Goal: Browse casually

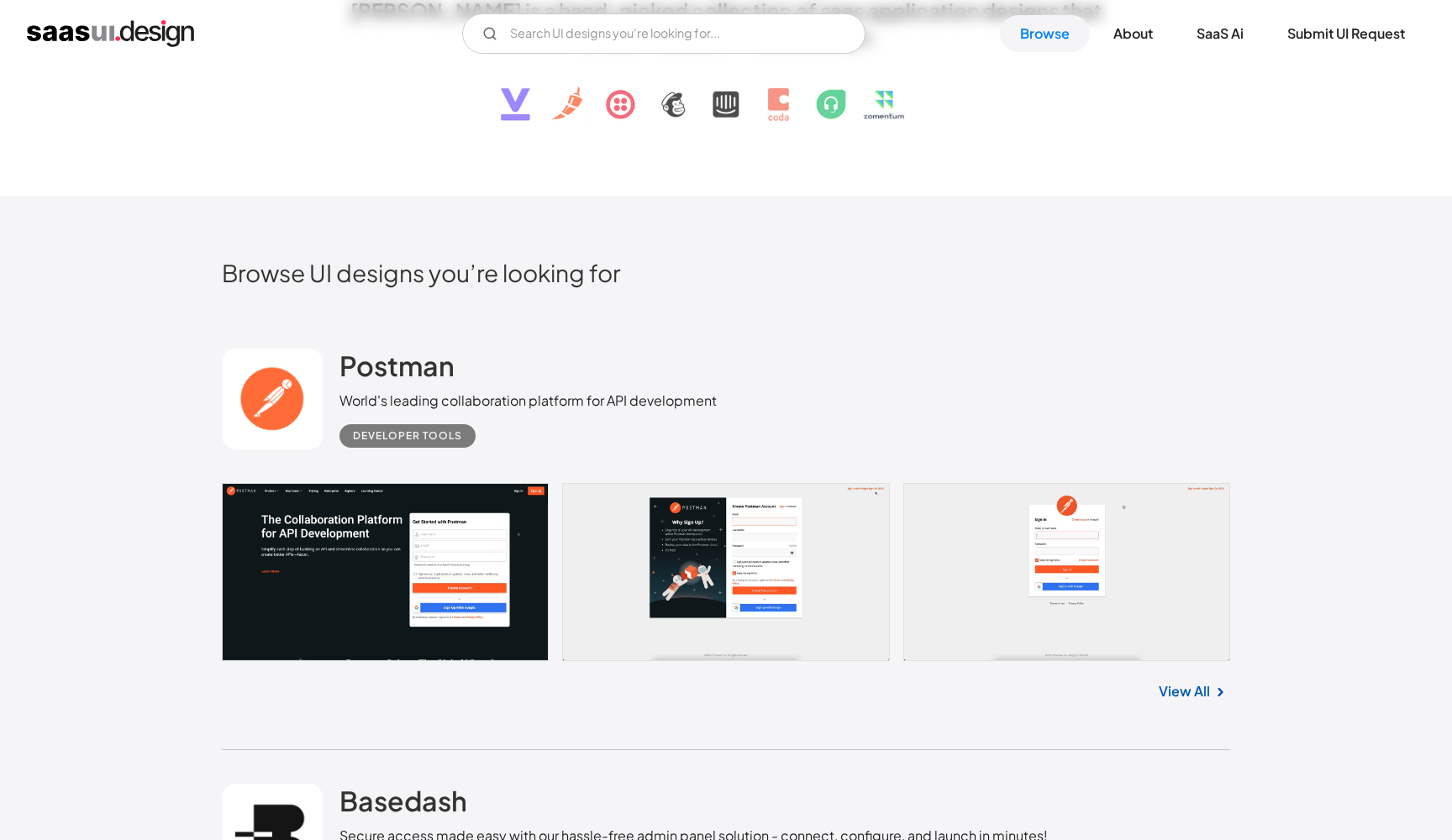
scroll to position [388, 0]
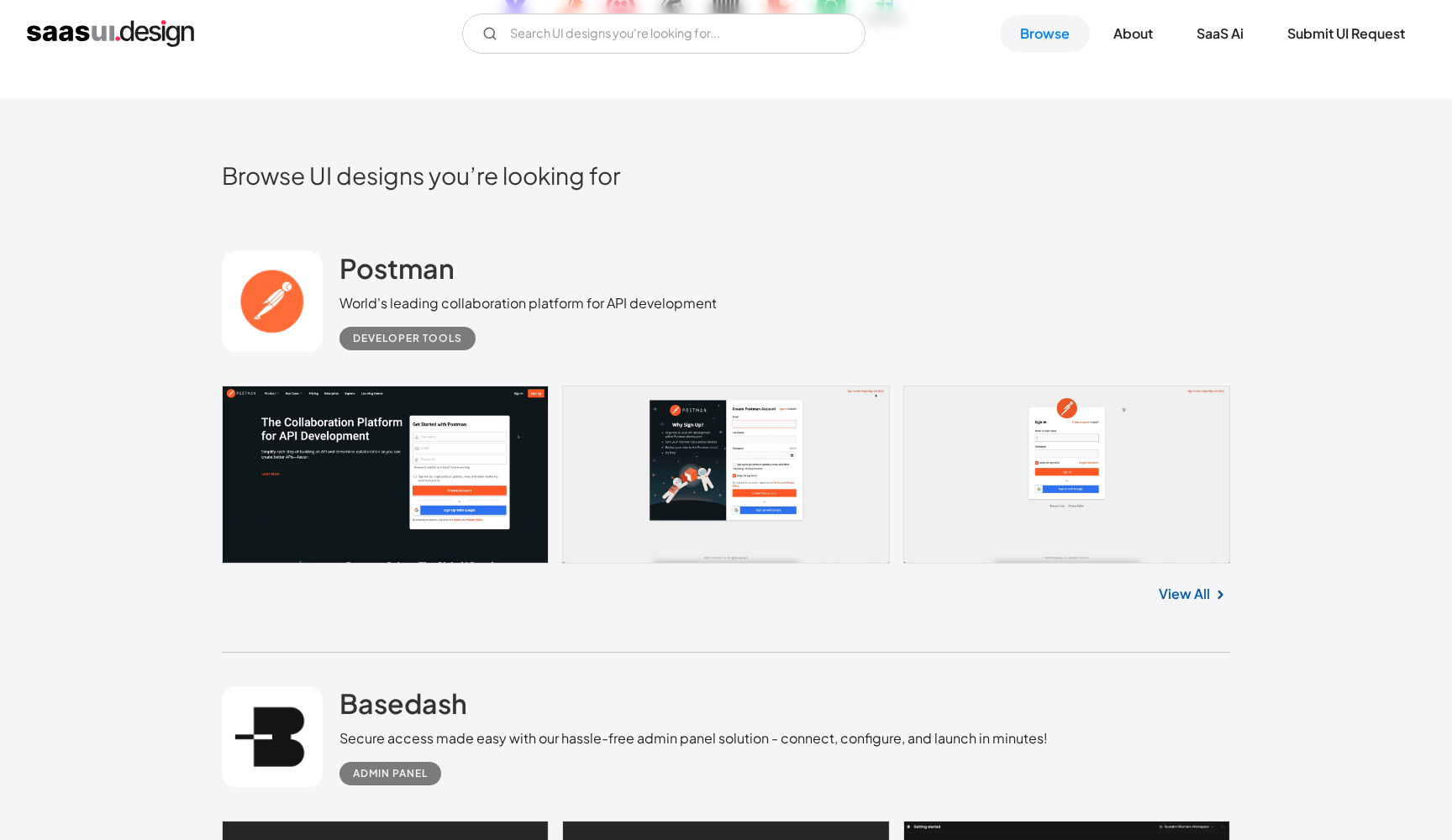
click at [781, 486] on link at bounding box center [726, 475] width 1009 height 178
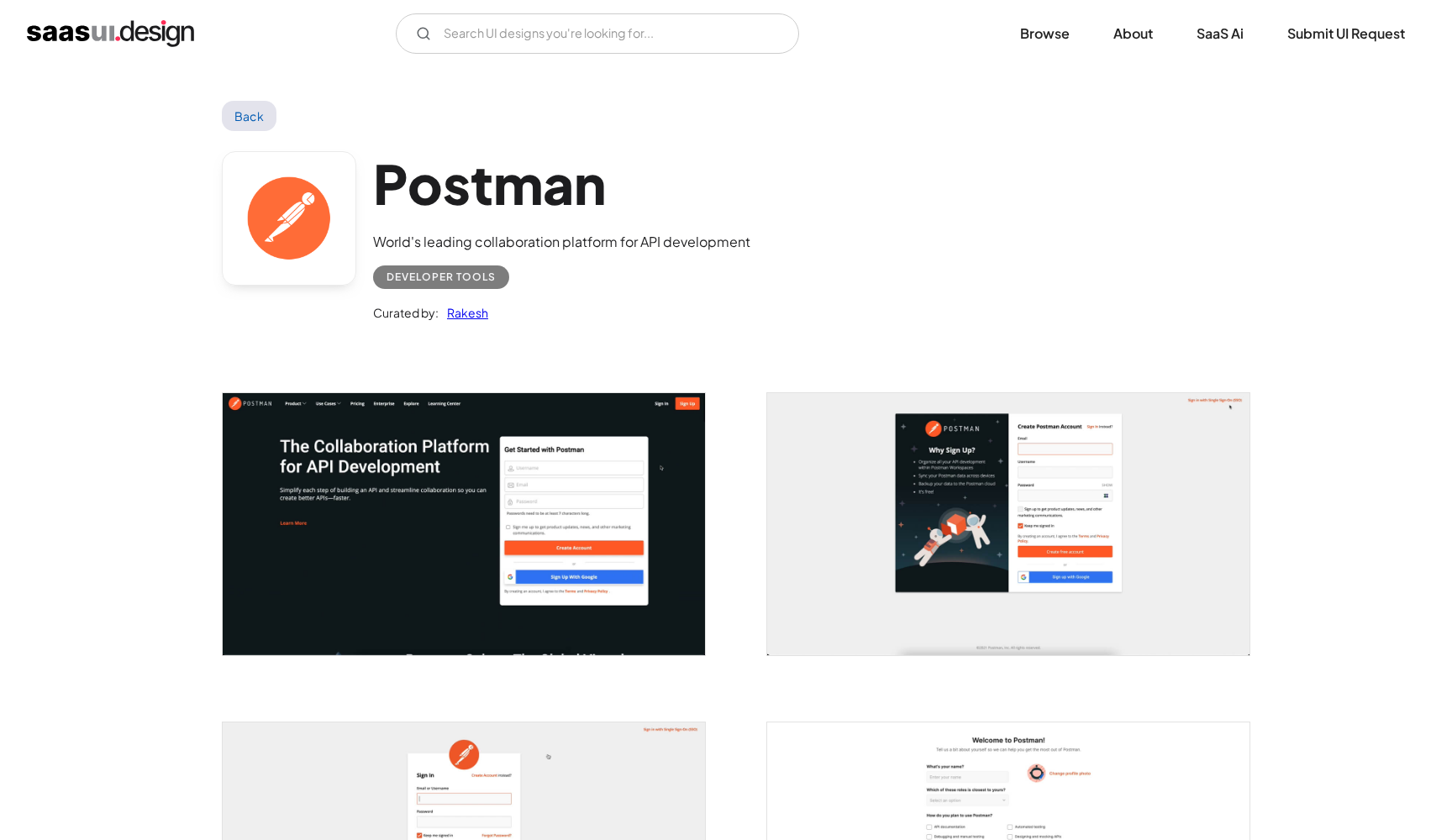
click at [931, 505] on img "open lightbox" at bounding box center [1008, 523] width 482 height 261
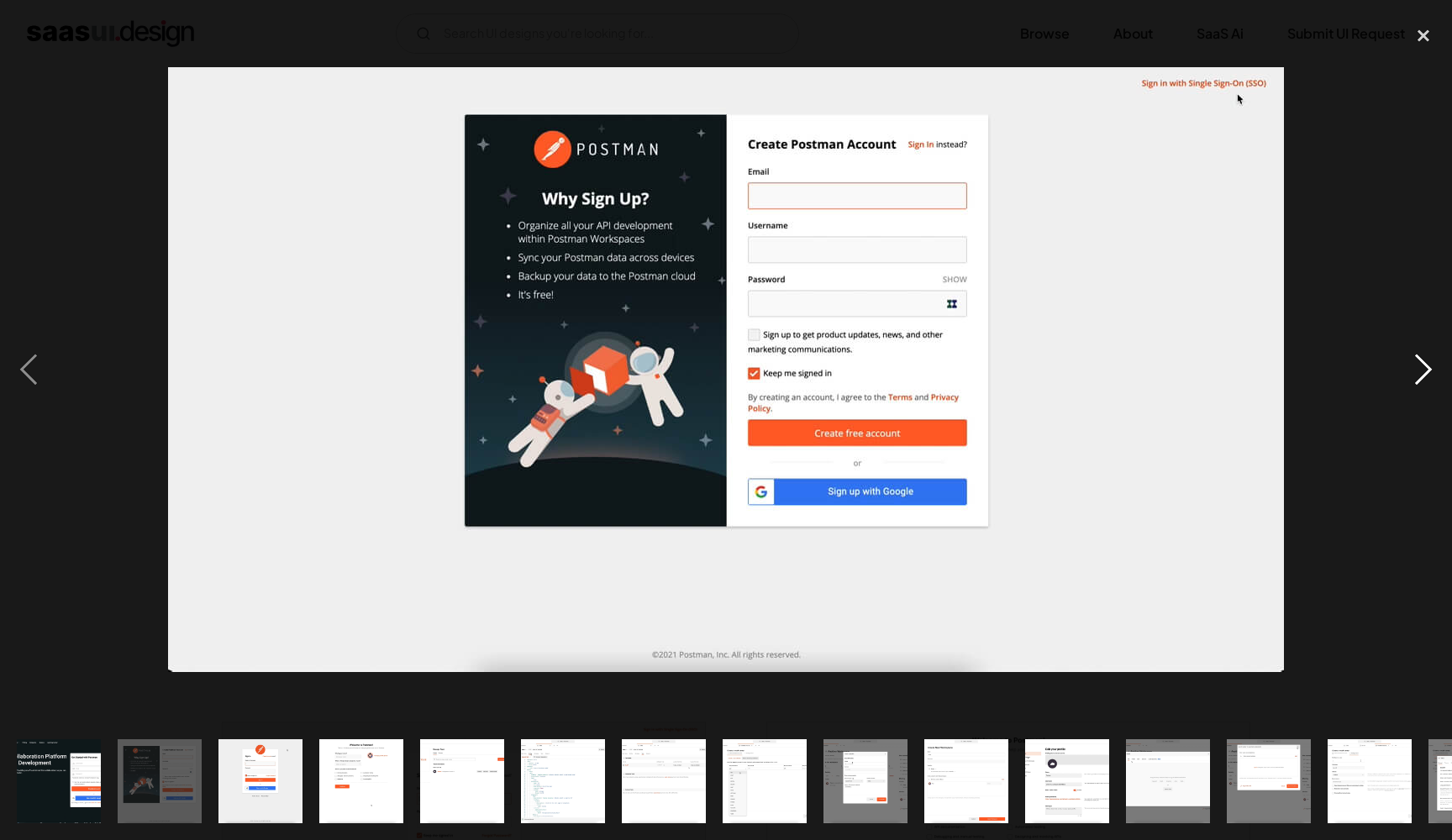
click at [1417, 379] on div "next image" at bounding box center [1422, 369] width 57 height 705
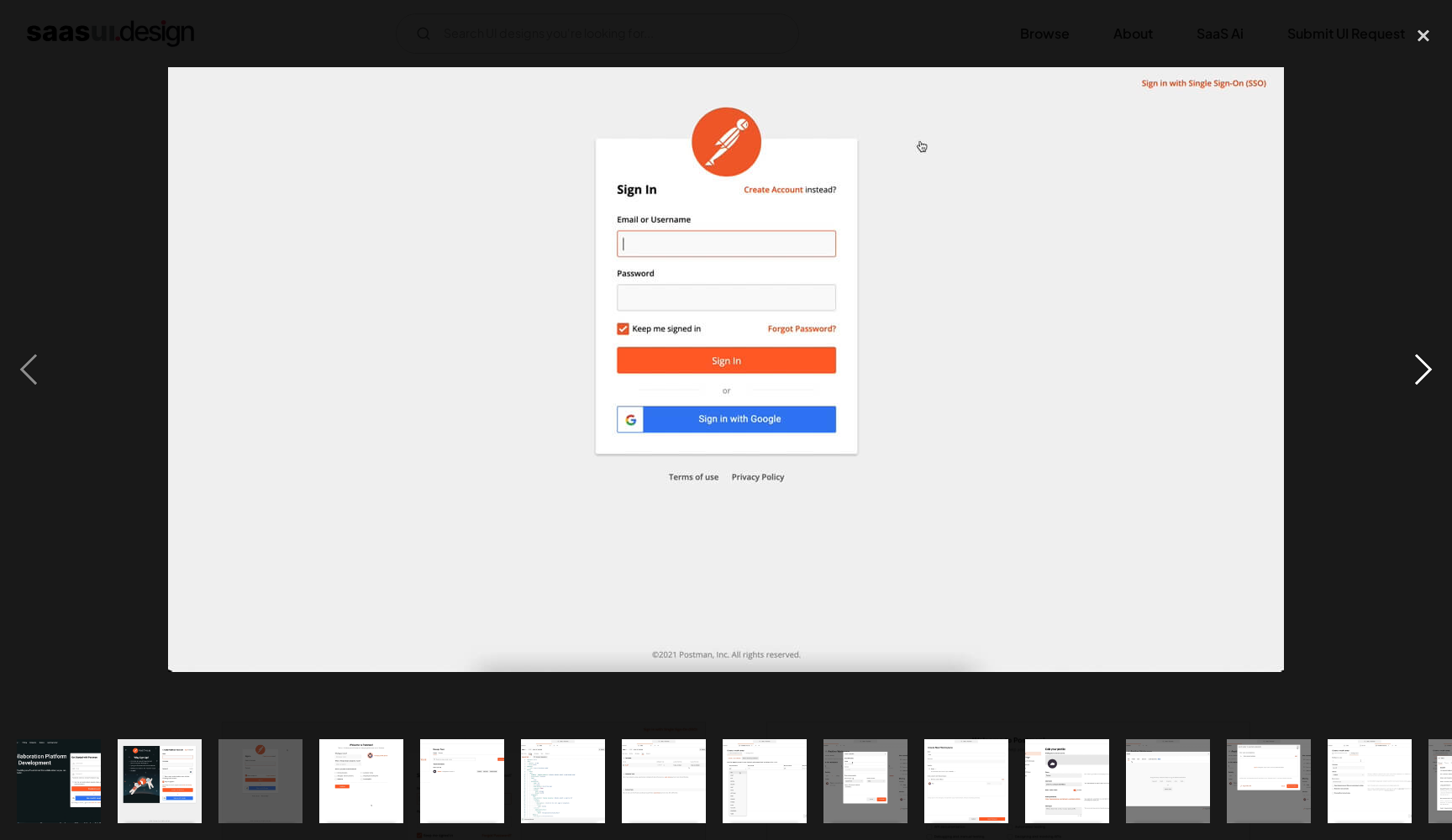
click at [1417, 379] on div "next image" at bounding box center [1422, 369] width 57 height 705
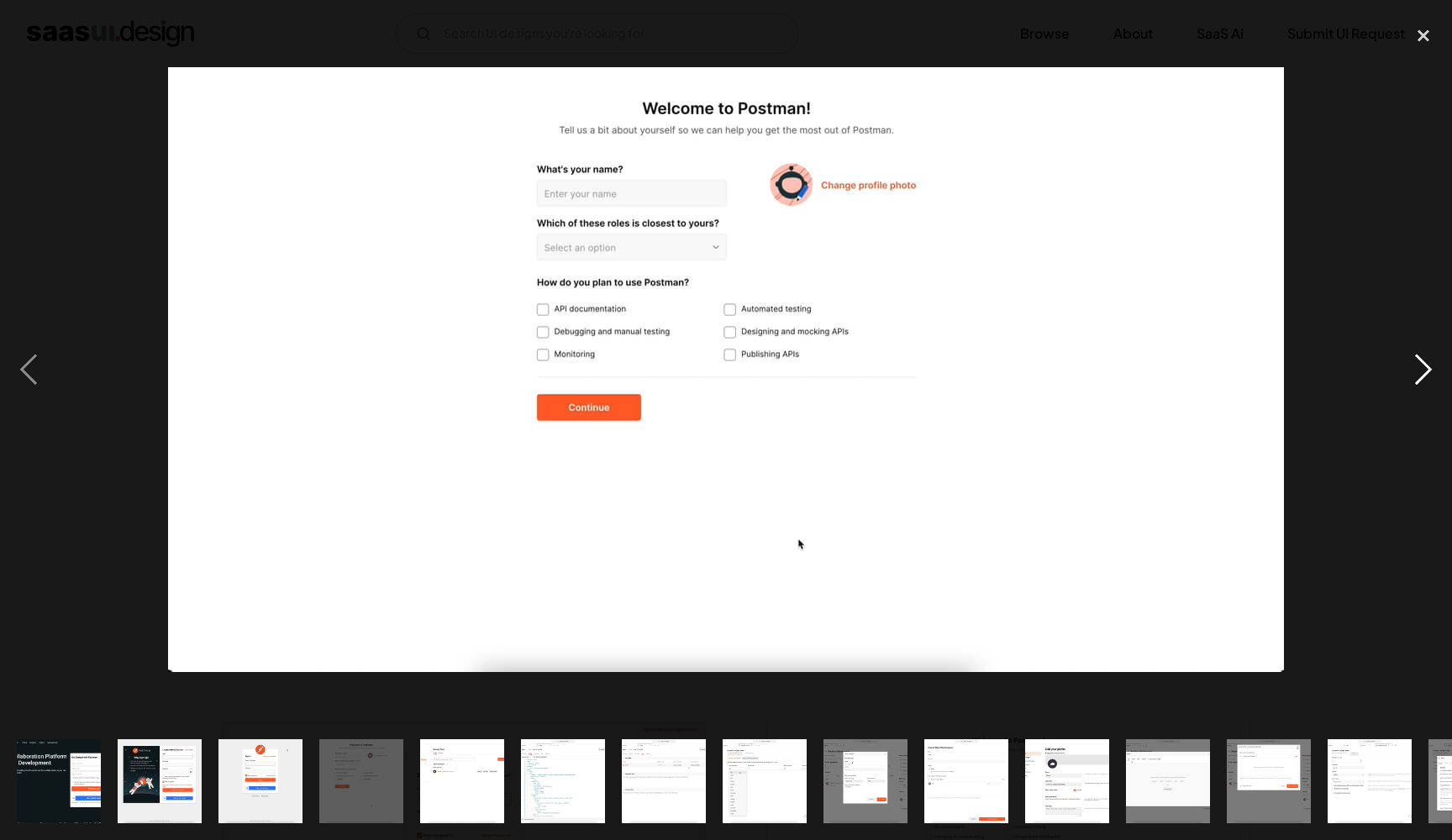
click at [1417, 379] on div "next image" at bounding box center [1422, 369] width 57 height 705
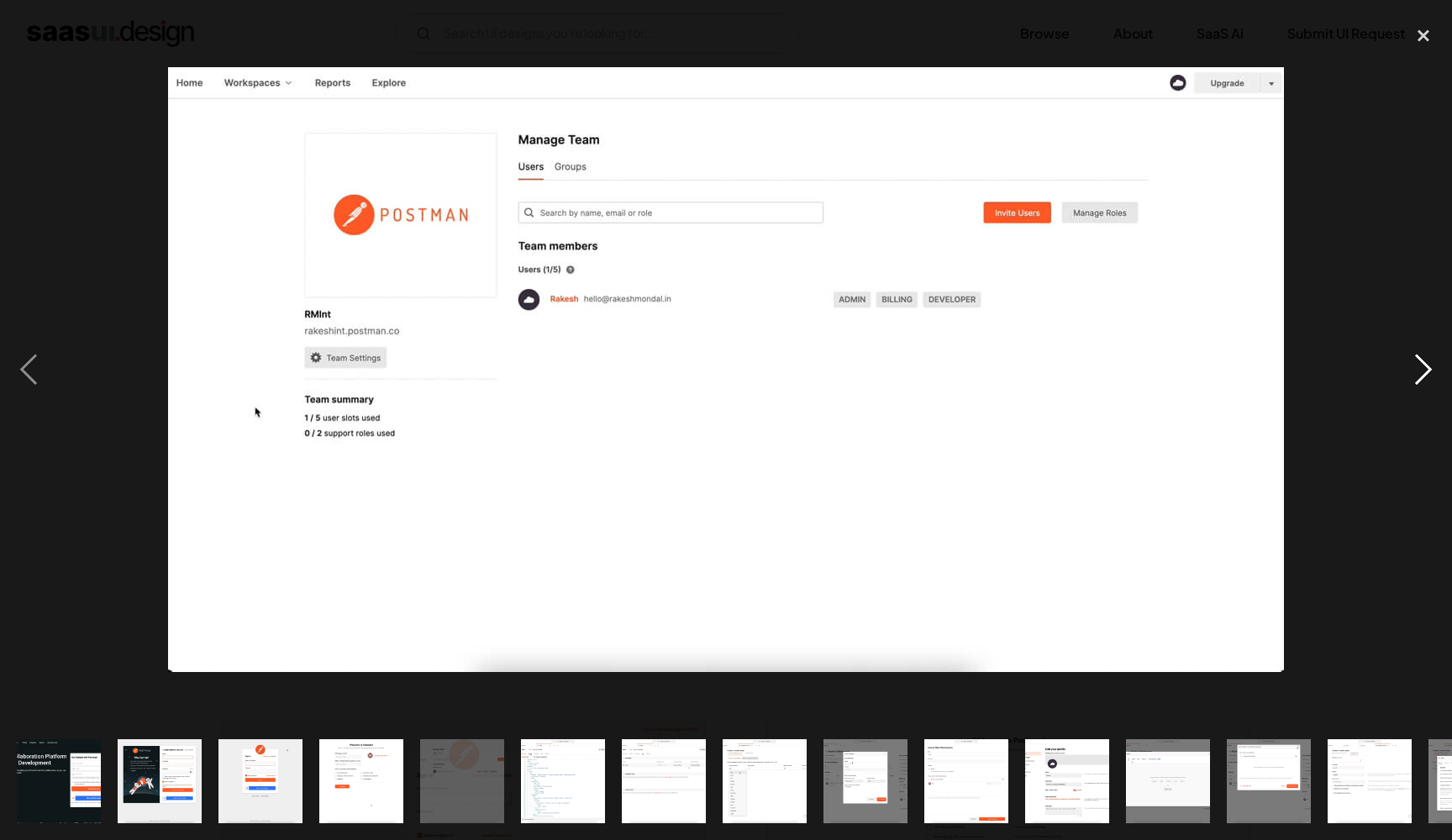
click at [1417, 379] on div "next image" at bounding box center [1422, 369] width 57 height 705
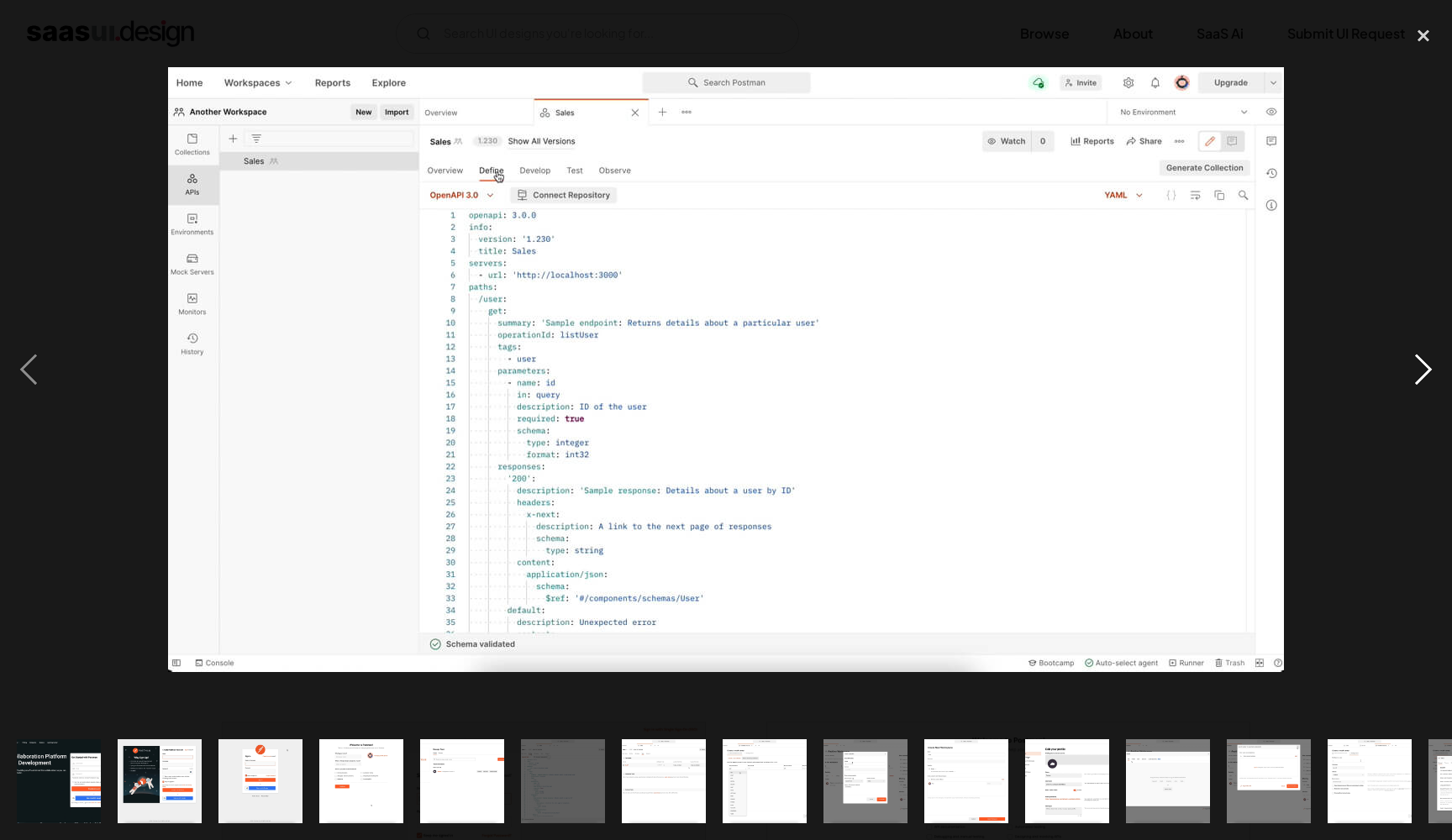
click at [1417, 379] on div "next image" at bounding box center [1422, 369] width 57 height 705
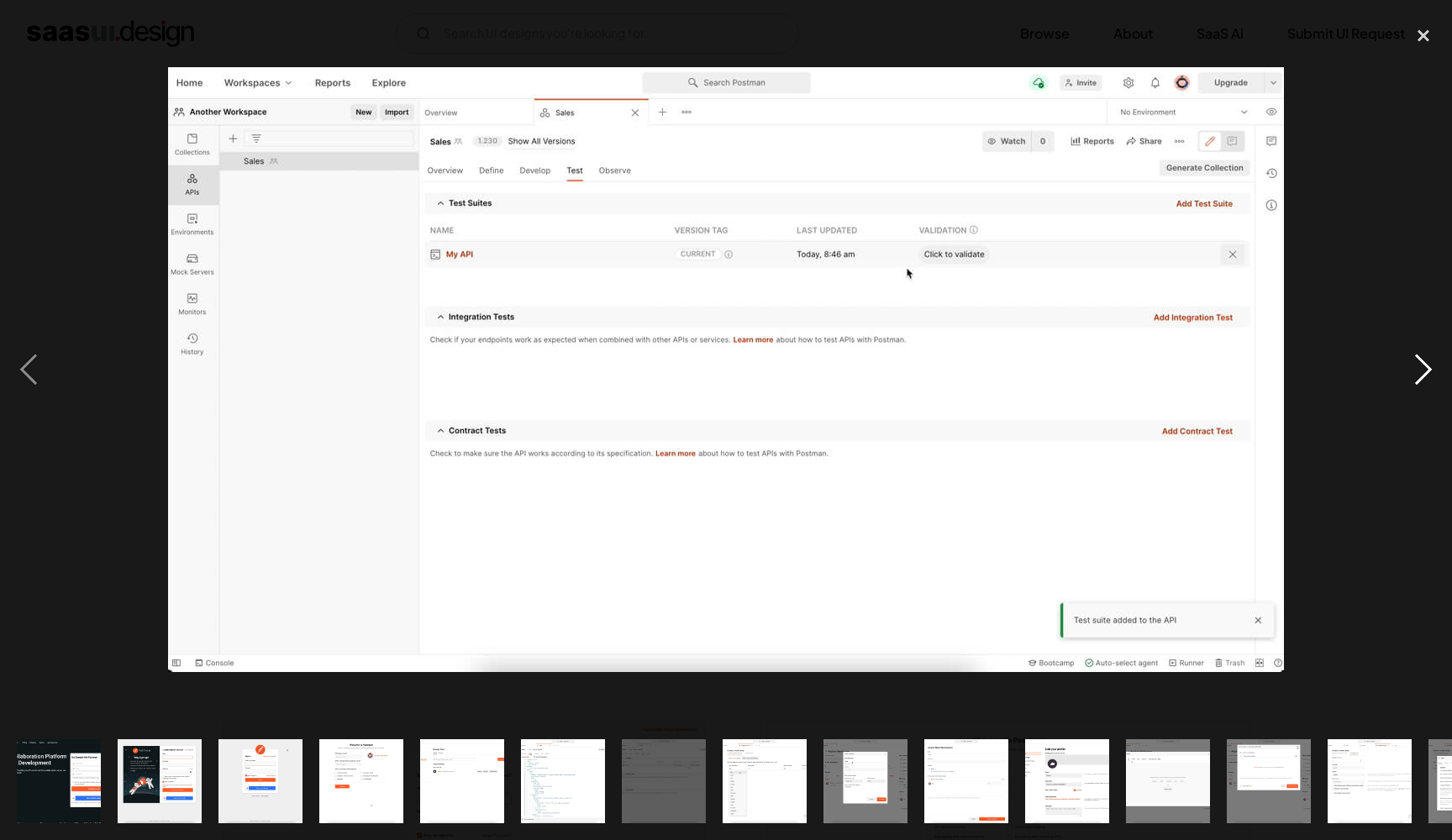
click at [1417, 379] on div "next image" at bounding box center [1422, 369] width 57 height 705
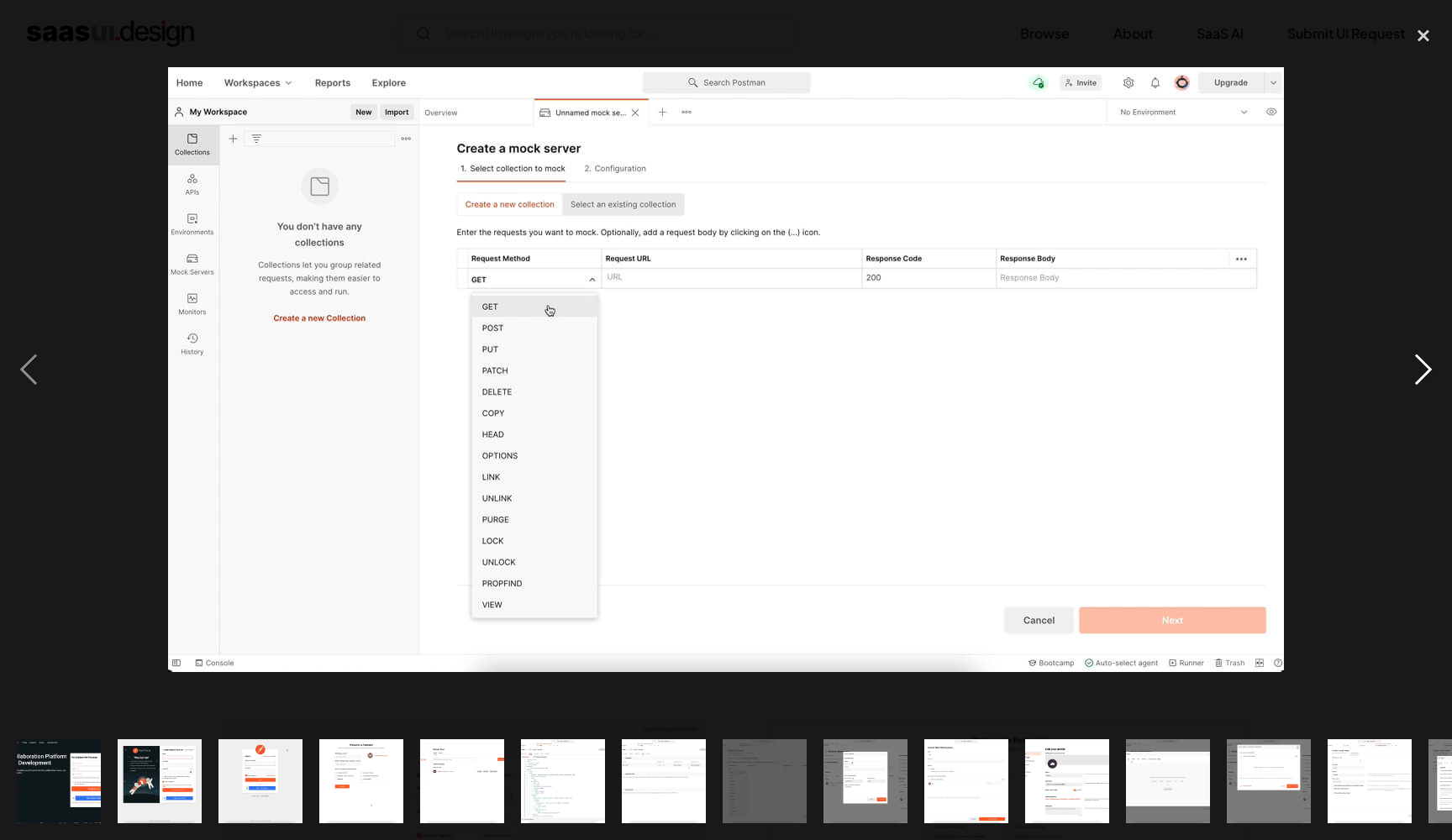
click at [1417, 379] on div "next image" at bounding box center [1422, 369] width 57 height 705
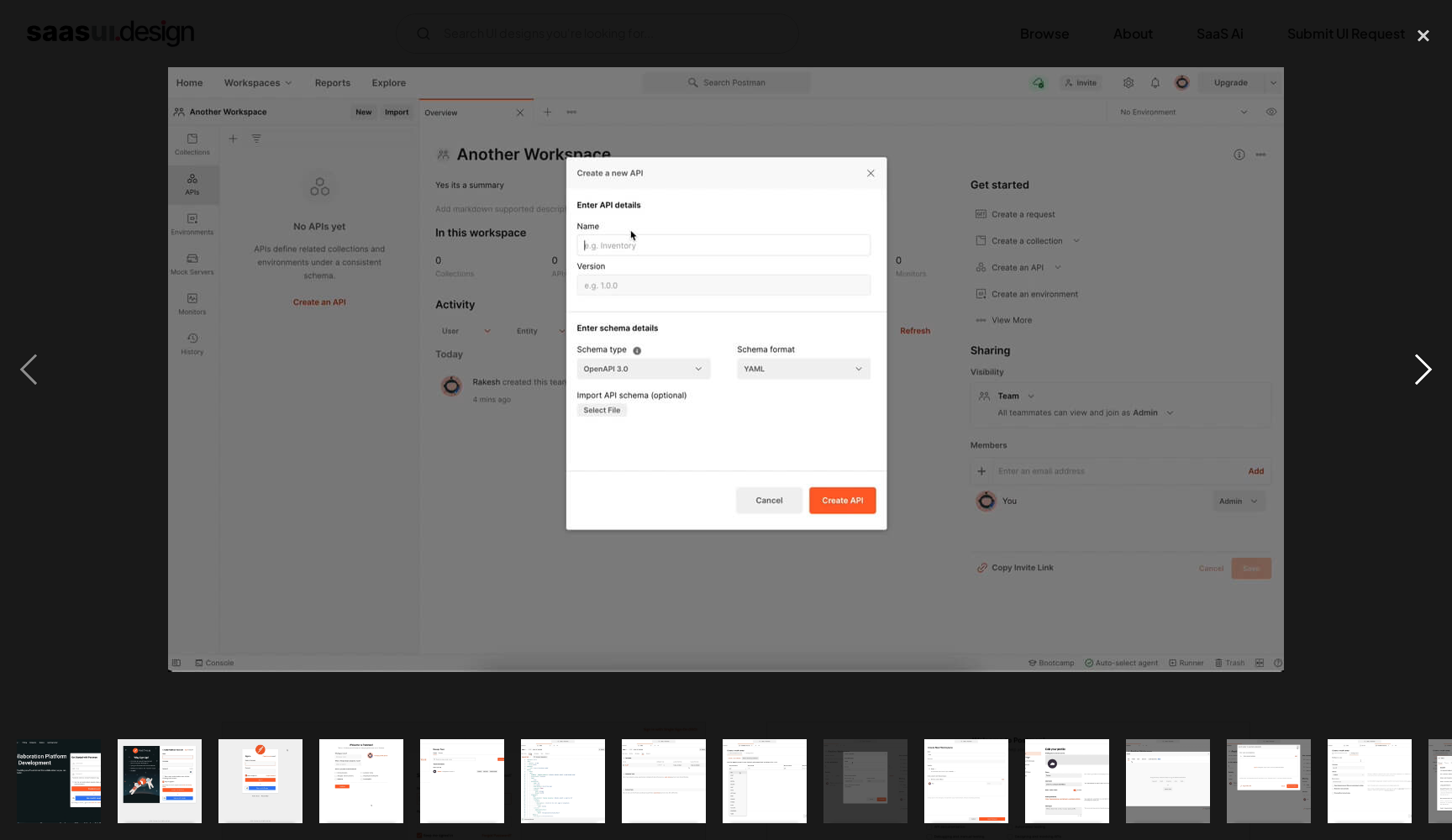
click at [1417, 379] on div "next image" at bounding box center [1422, 369] width 57 height 705
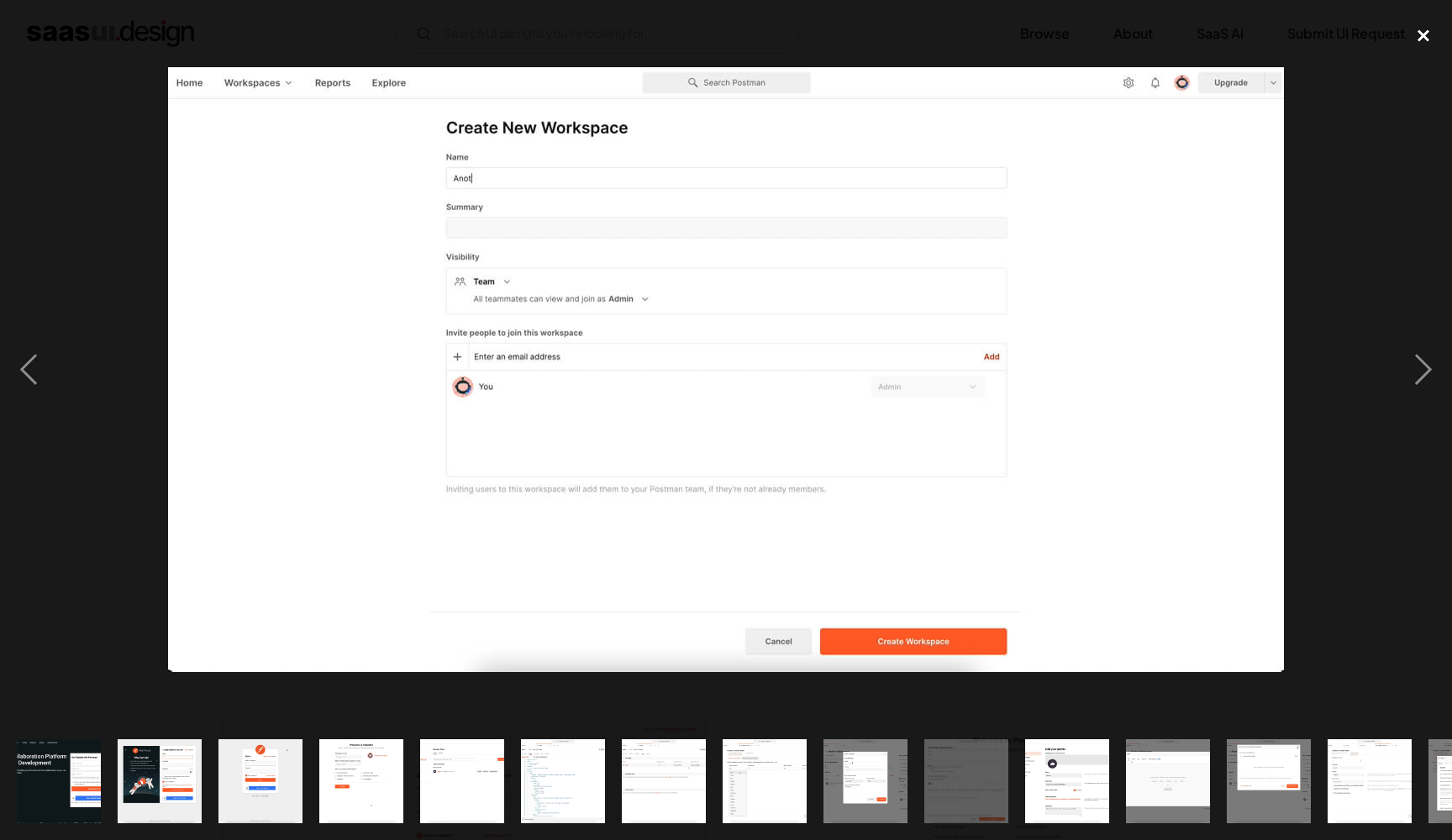
click at [1442, 20] on div "close lightbox" at bounding box center [1422, 35] width 57 height 37
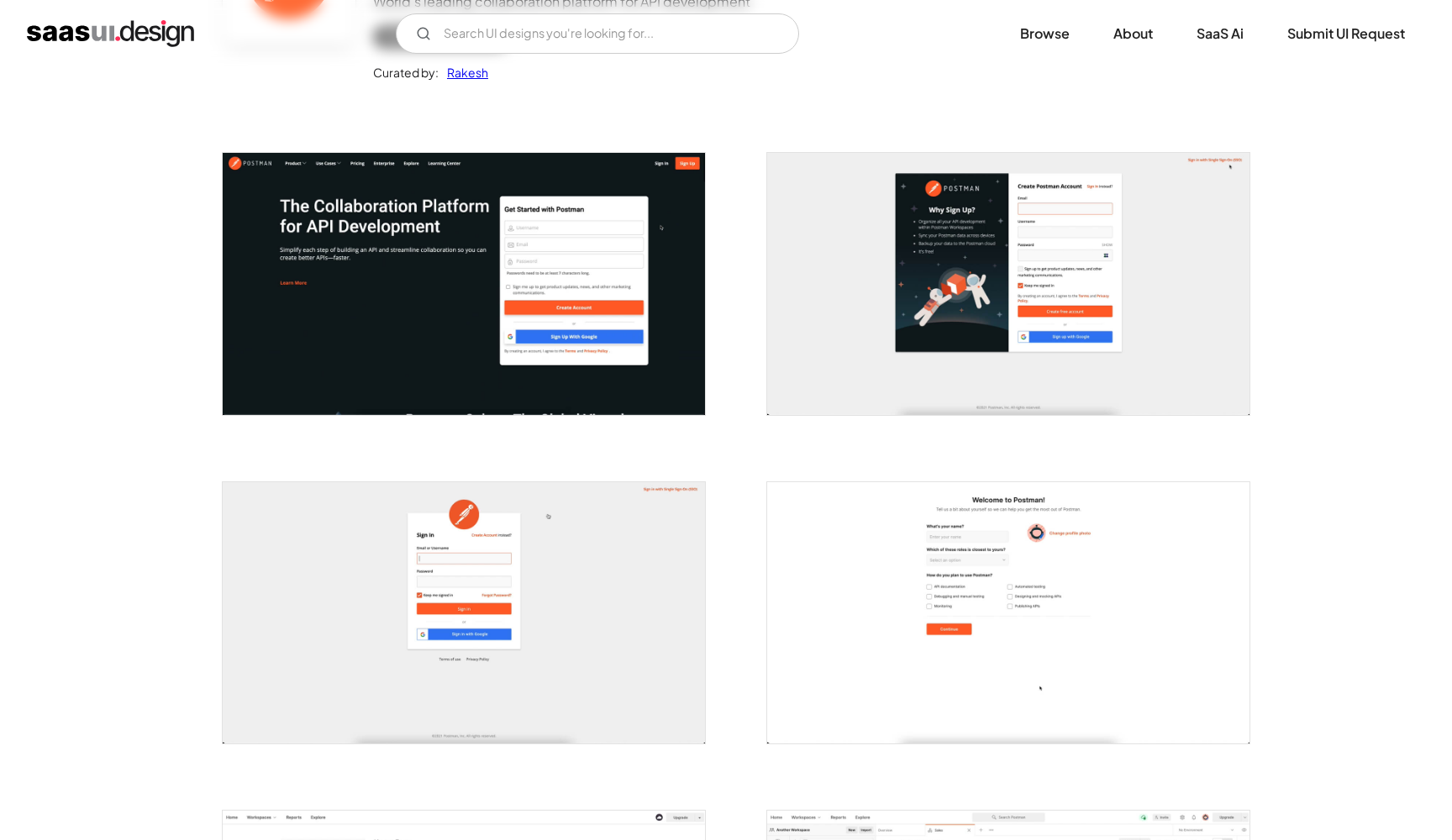
scroll to position [90, 0]
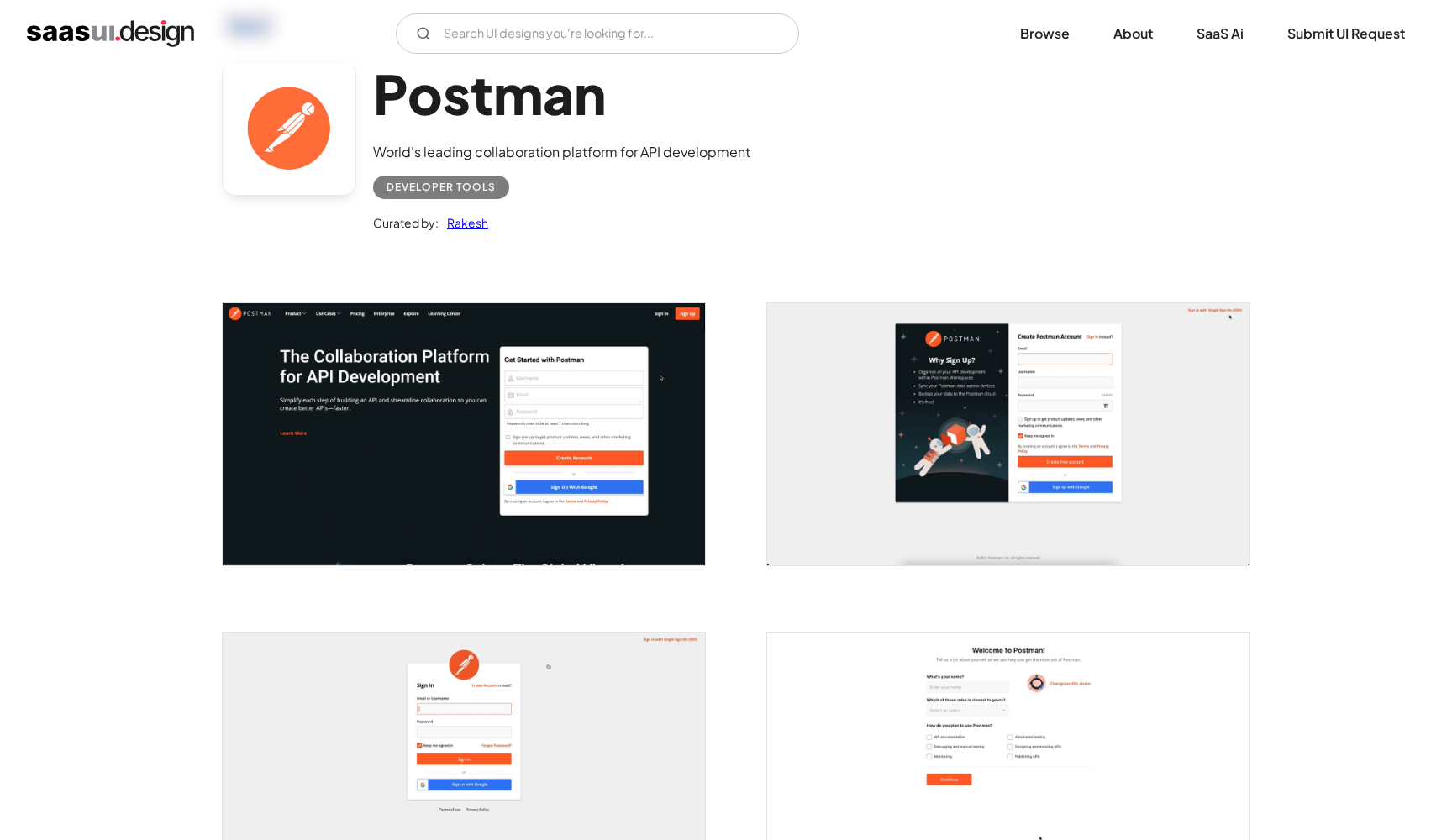
click at [512, 673] on img "open lightbox" at bounding box center [463, 763] width 482 height 261
